Goal: Understand site structure: Understand site structure

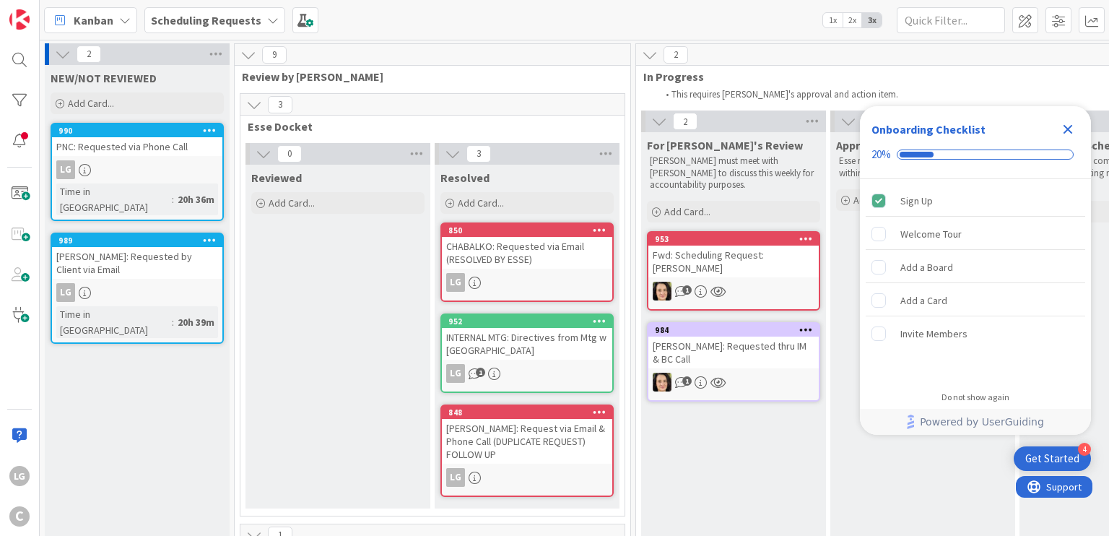
click at [1064, 122] on icon "Close Checklist" at bounding box center [1067, 129] width 17 height 17
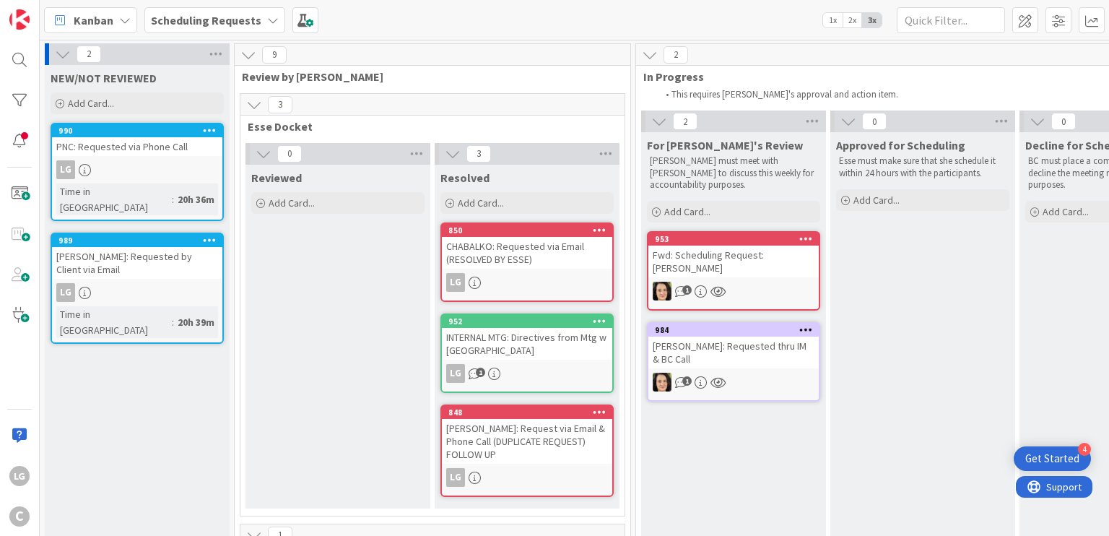
click at [329, 105] on div "3" at bounding box center [432, 105] width 384 height 22
click at [254, 105] on icon at bounding box center [254, 105] width 16 height 16
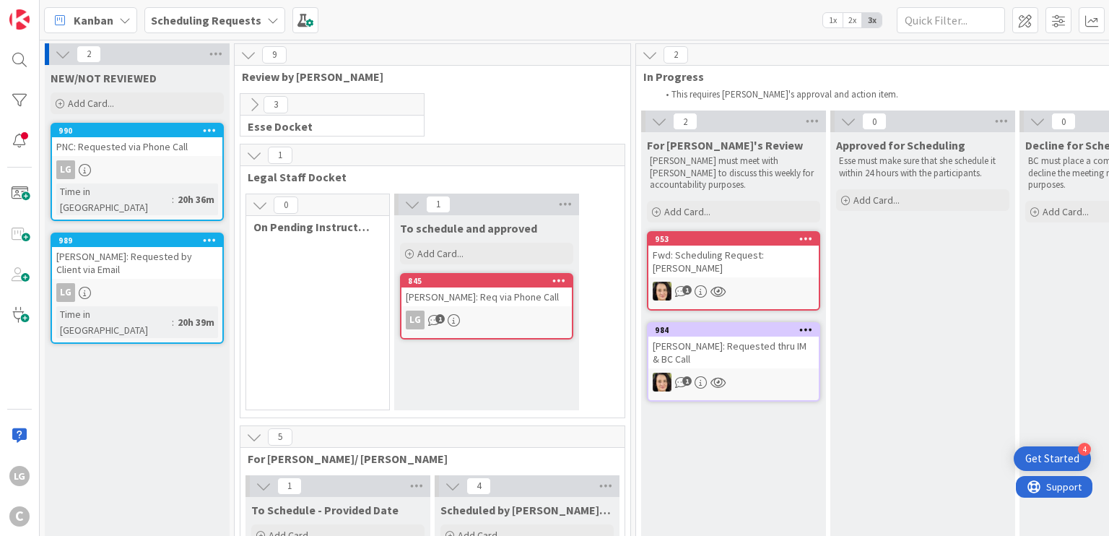
click at [254, 105] on icon at bounding box center [254, 105] width 16 height 16
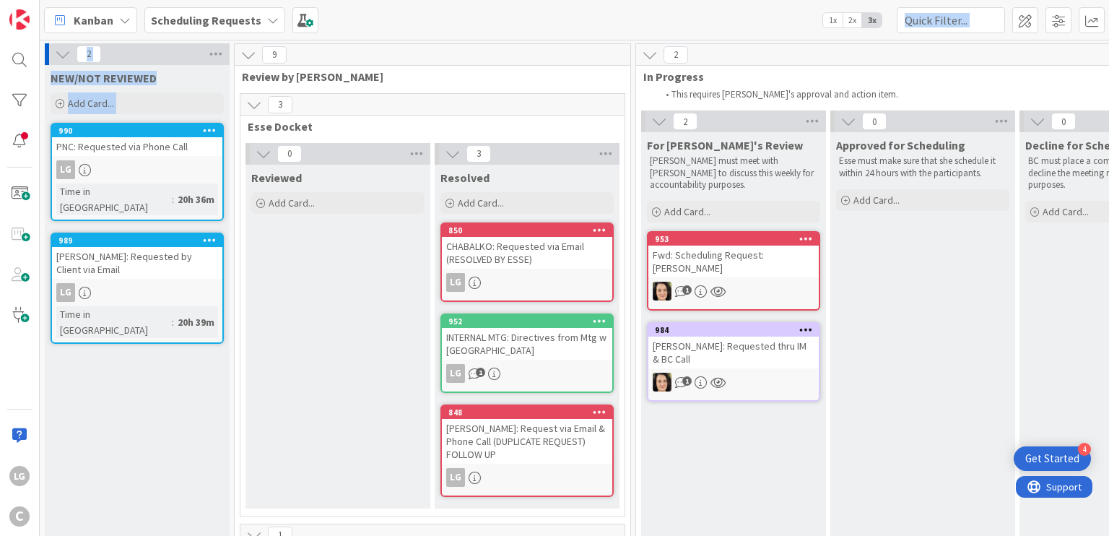
click at [254, 40] on div "Kanban Scheduling Requests 1x 2x 3x 2 NEW/NOT REVIEWED Add Card... 990 PNC: Req…" at bounding box center [574, 268] width 1069 height 536
click at [252, 49] on icon at bounding box center [248, 55] width 16 height 16
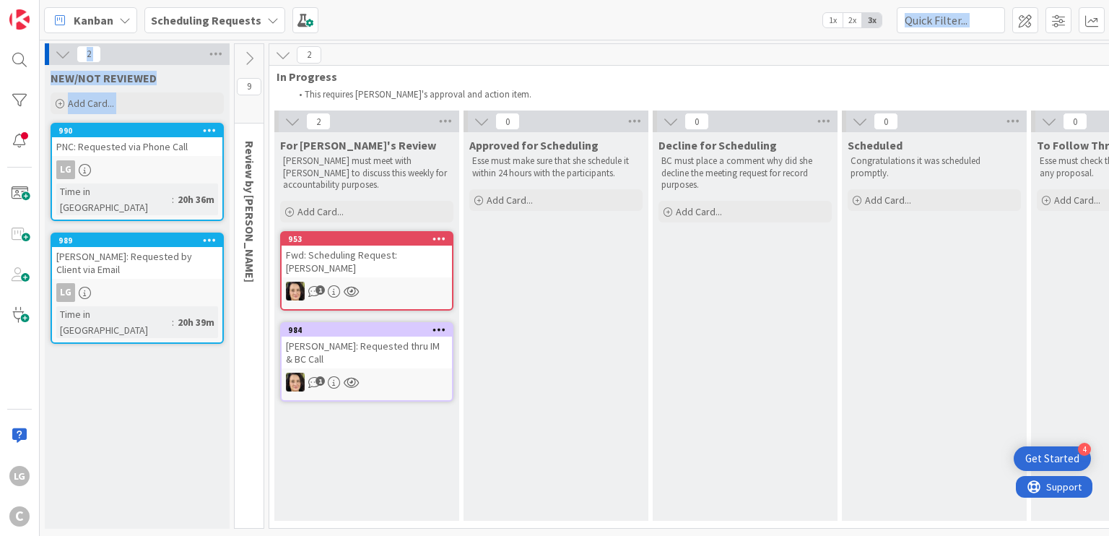
click at [251, 51] on icon at bounding box center [249, 59] width 16 height 16
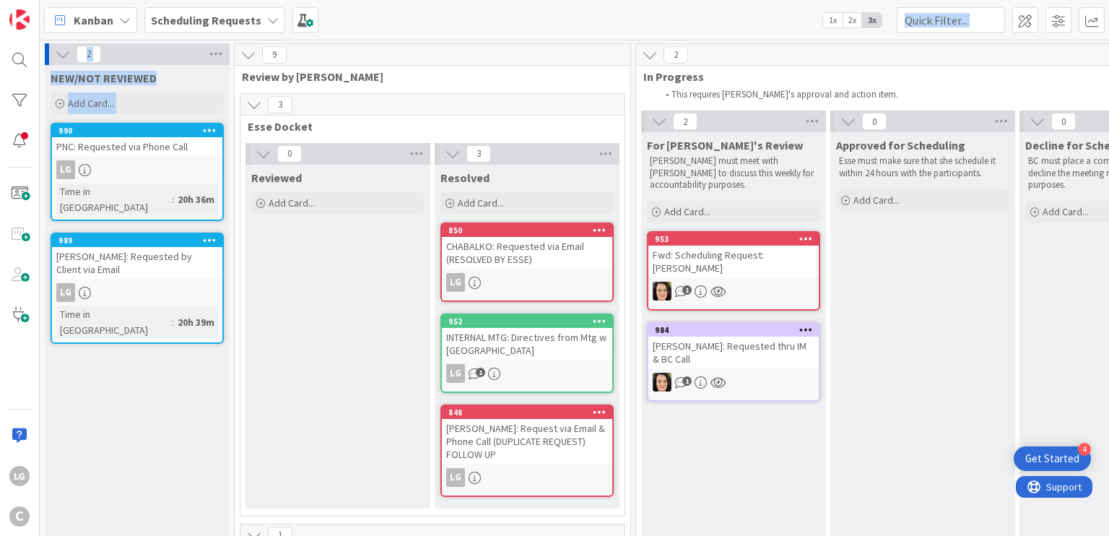
click at [251, 51] on icon at bounding box center [248, 55] width 16 height 16
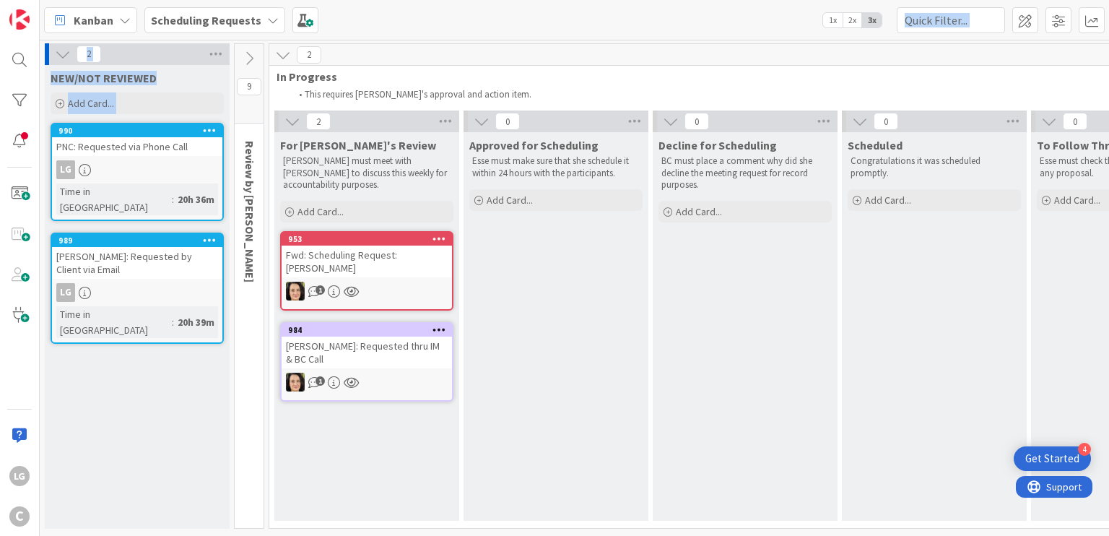
click at [251, 51] on icon at bounding box center [249, 59] width 16 height 16
